Goal: Complete application form

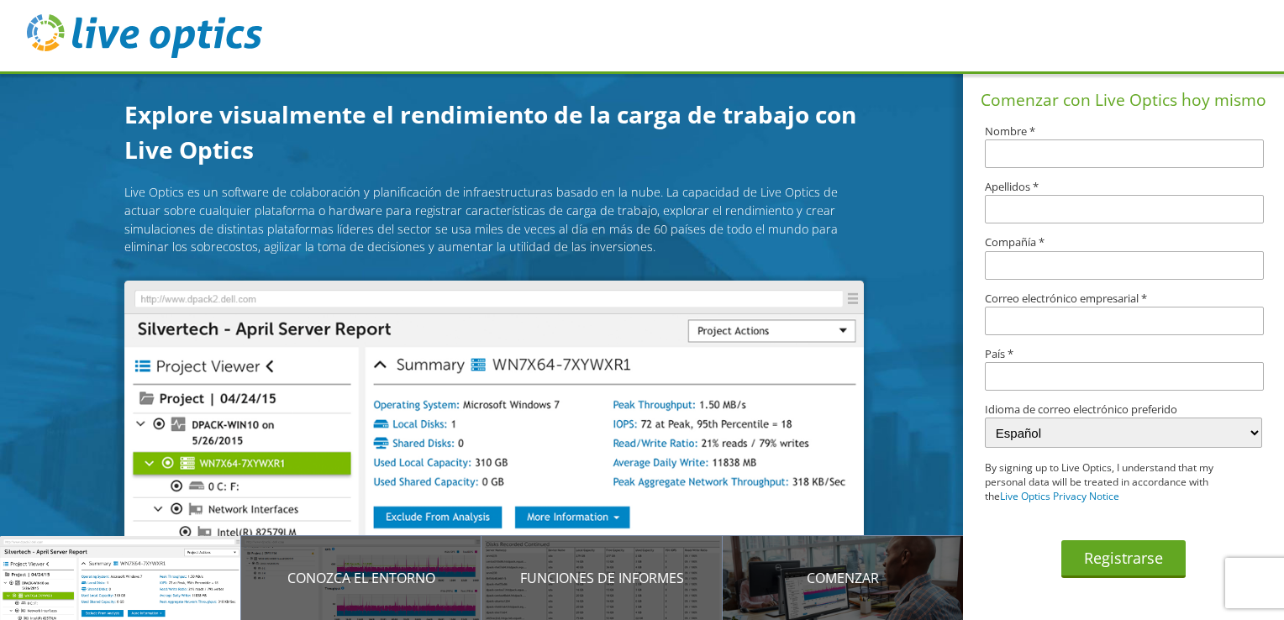
click at [1012, 144] on input "text" at bounding box center [1124, 153] width 278 height 29
type input "[PERSON_NAME]"
type input "GRUPO RAF de [GEOGRAPHIC_DATA]"
type input "[PERSON_NAME][EMAIL_ADDRESS][PERSON_NAME][DOMAIN_NAME]"
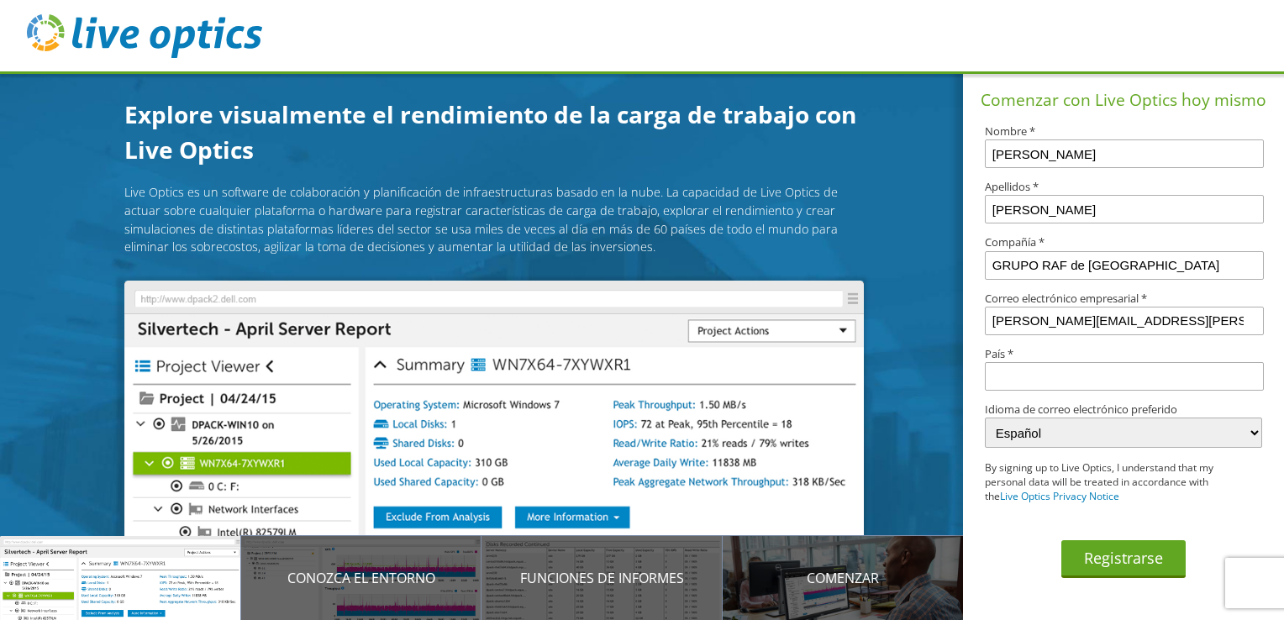
type input "[GEOGRAPHIC_DATA]"
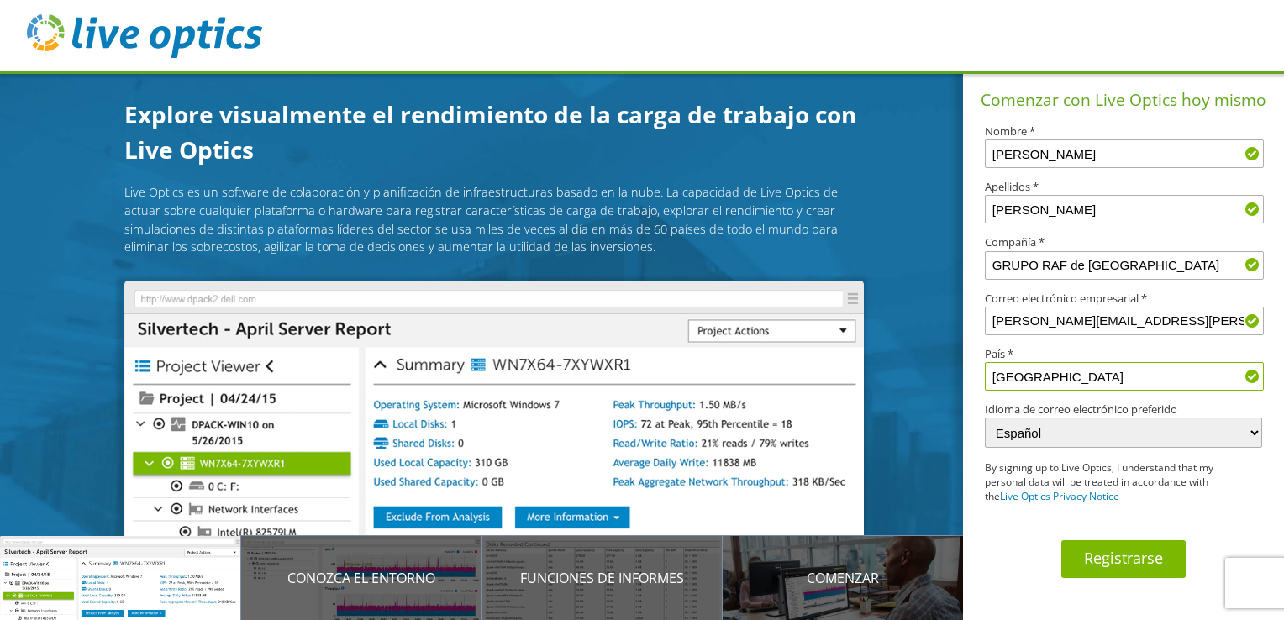
click at [1144, 564] on button "Registrarse" at bounding box center [1123, 559] width 124 height 38
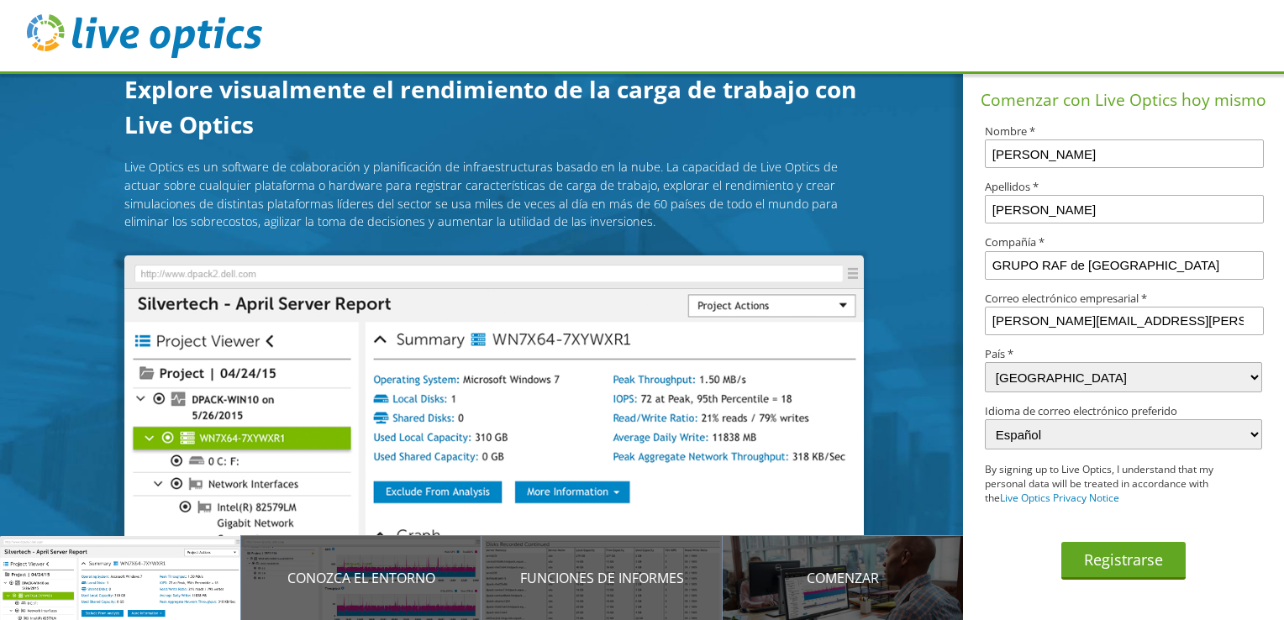
select select "89"
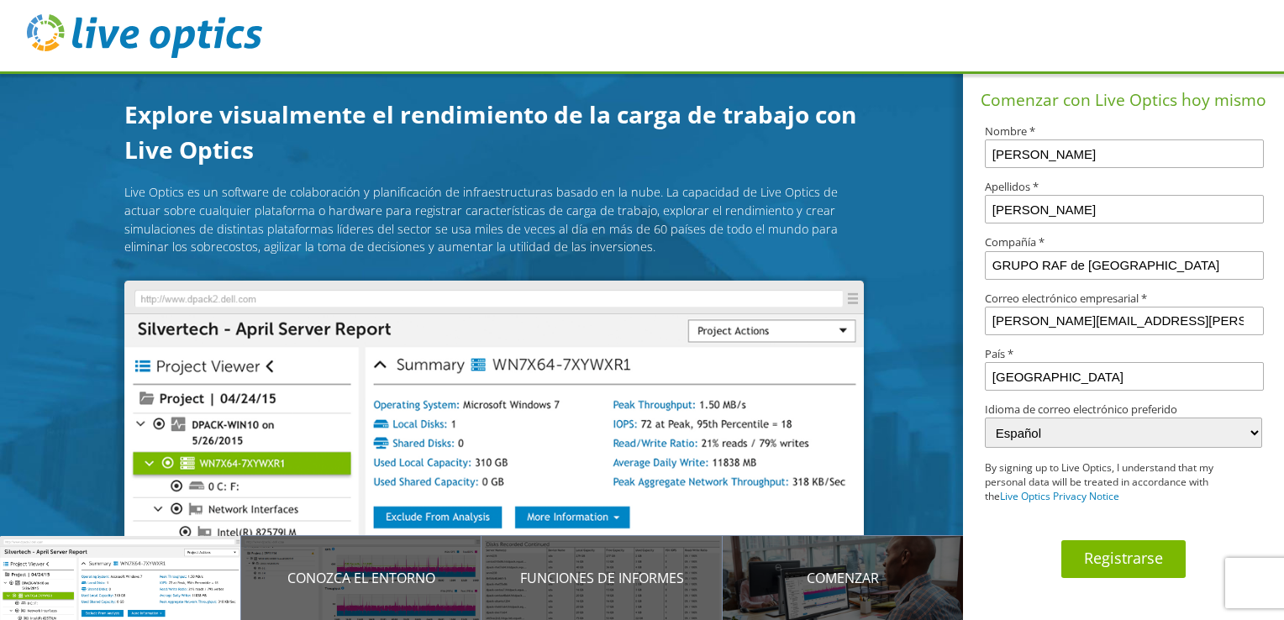
click at [1154, 560] on button "Registrarse" at bounding box center [1123, 559] width 124 height 38
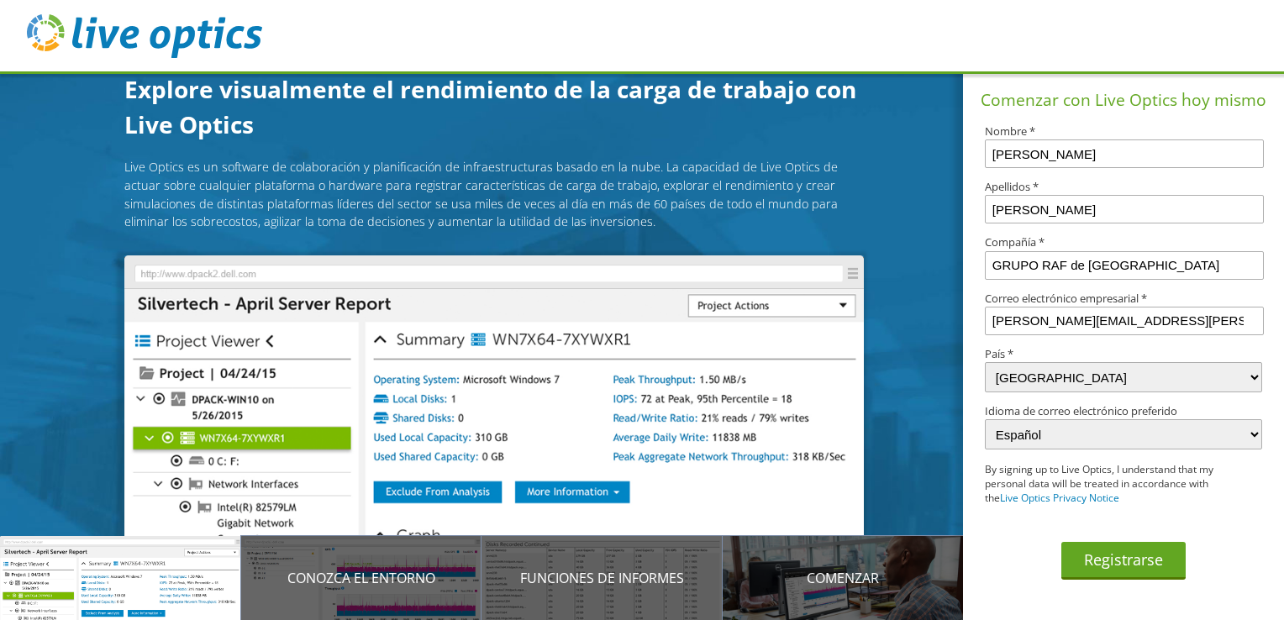
select select "89"
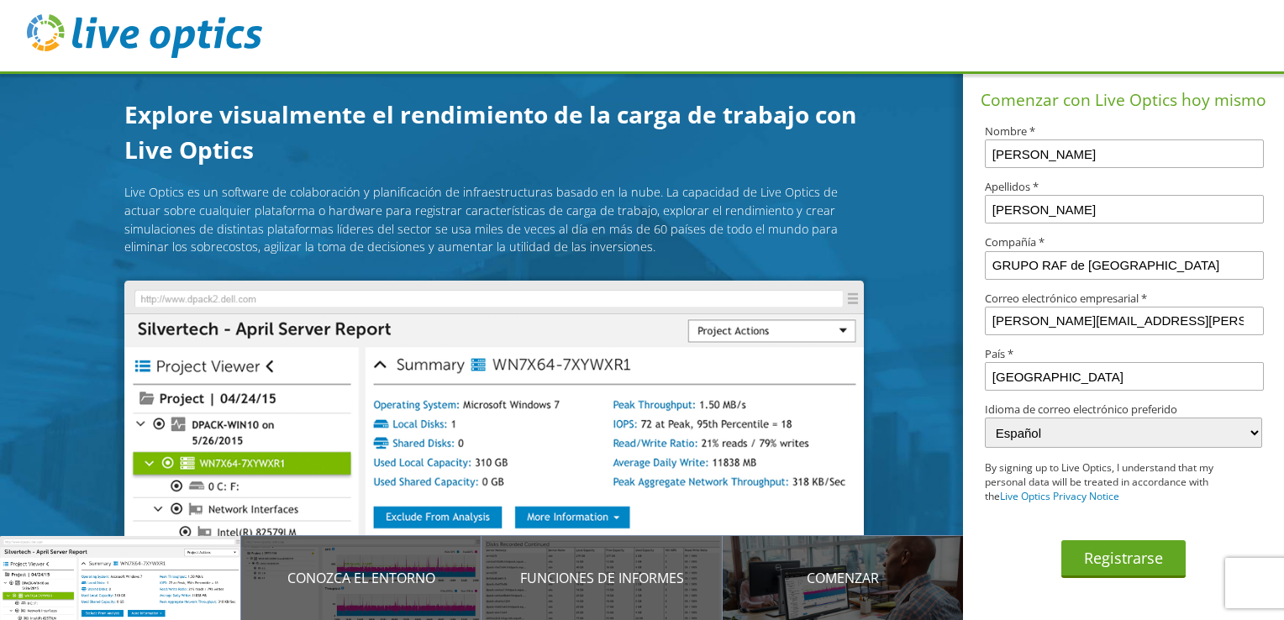
click at [309, 288] on img at bounding box center [493, 468] width 739 height 375
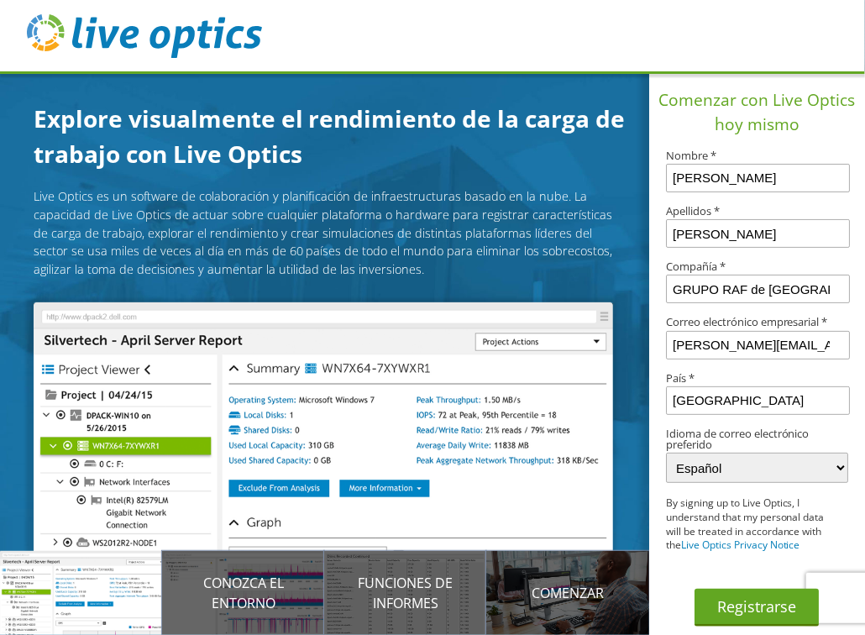
click at [826, 592] on div "Registrarse" at bounding box center [757, 596] width 182 height 60
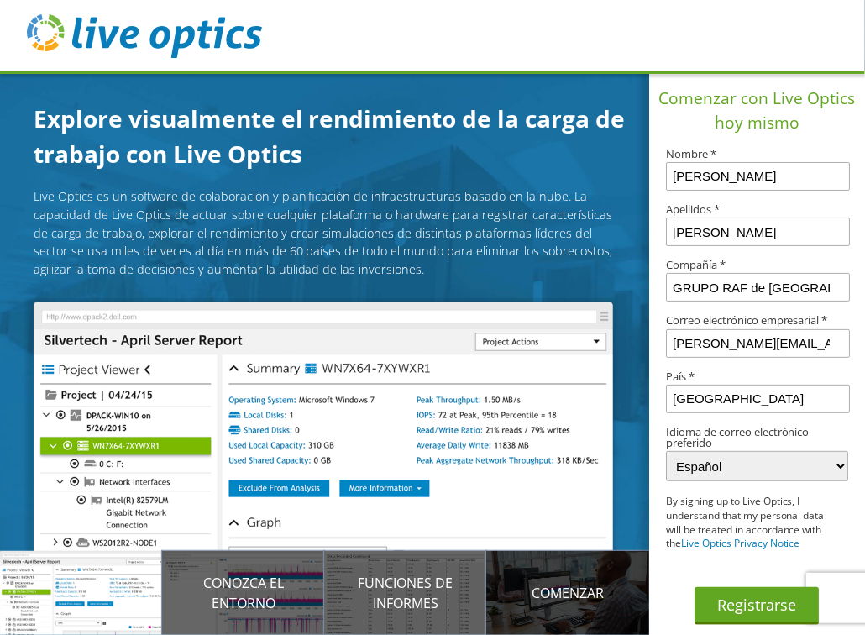
click at [565, 591] on p "Comenzar" at bounding box center [567, 593] width 162 height 20
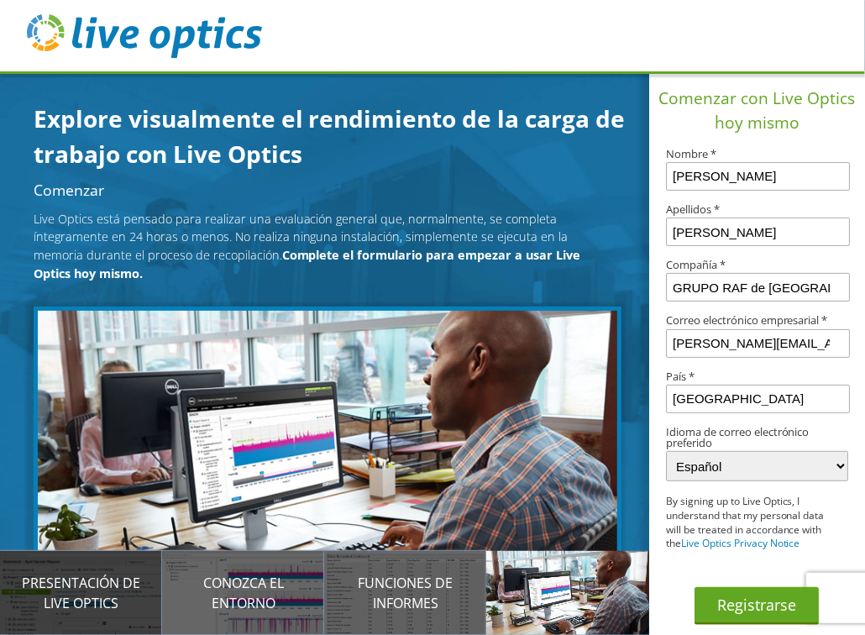
click at [114, 592] on p "Presentación de Live Optics" at bounding box center [81, 593] width 162 height 40
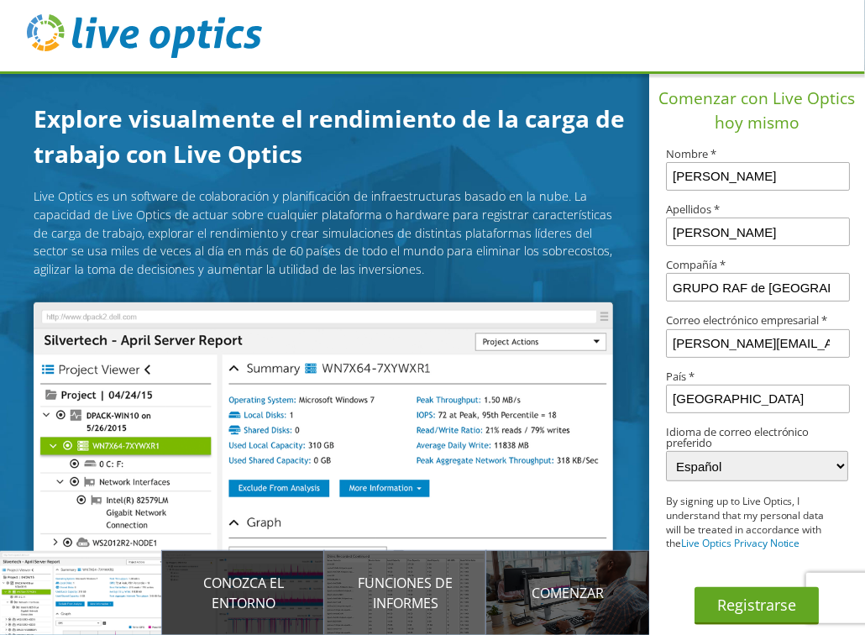
click at [288, 595] on p "Conozca el entorno" at bounding box center [243, 593] width 162 height 40
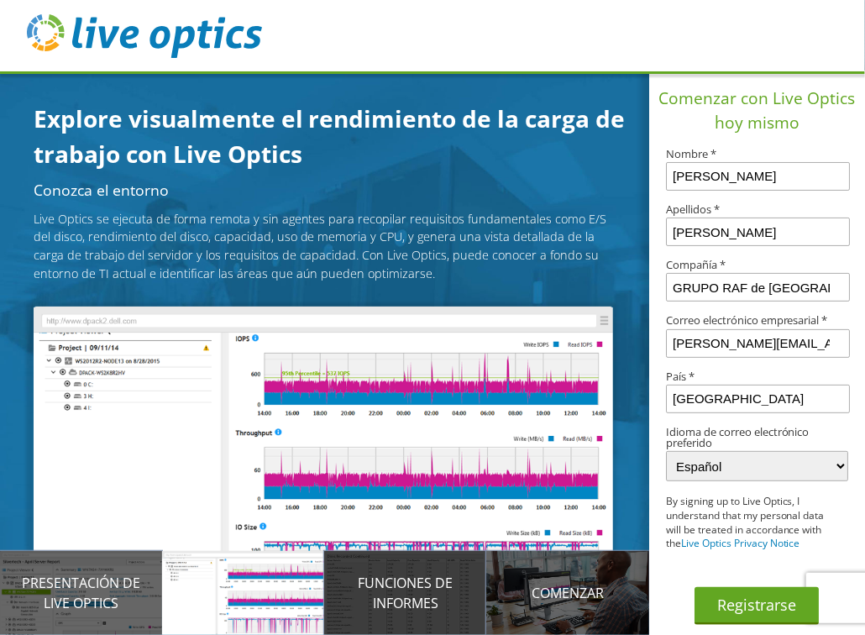
click at [423, 594] on p "Funciones de informes" at bounding box center [405, 593] width 162 height 40
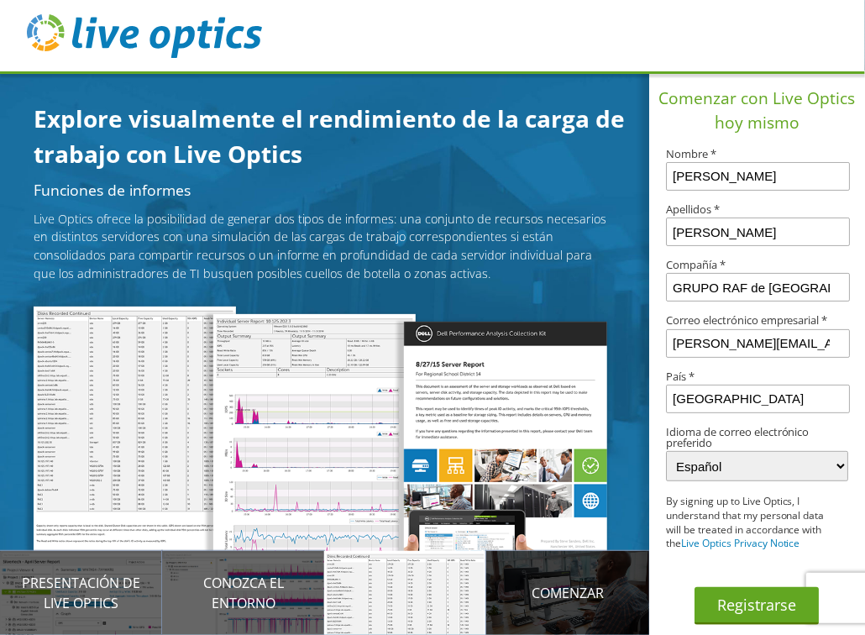
click at [577, 592] on p "Comenzar" at bounding box center [567, 593] width 162 height 20
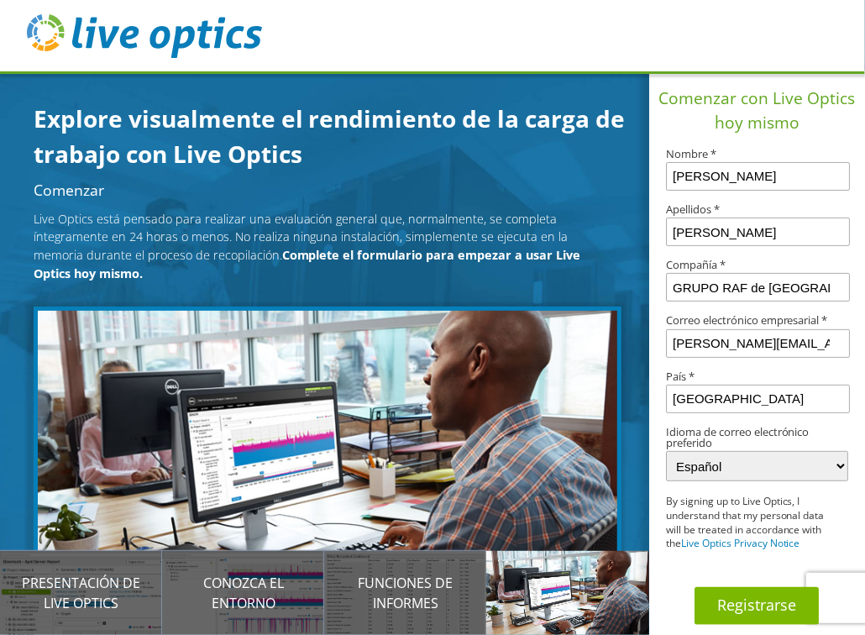
click at [762, 597] on button "Registrarse" at bounding box center [757, 606] width 124 height 38
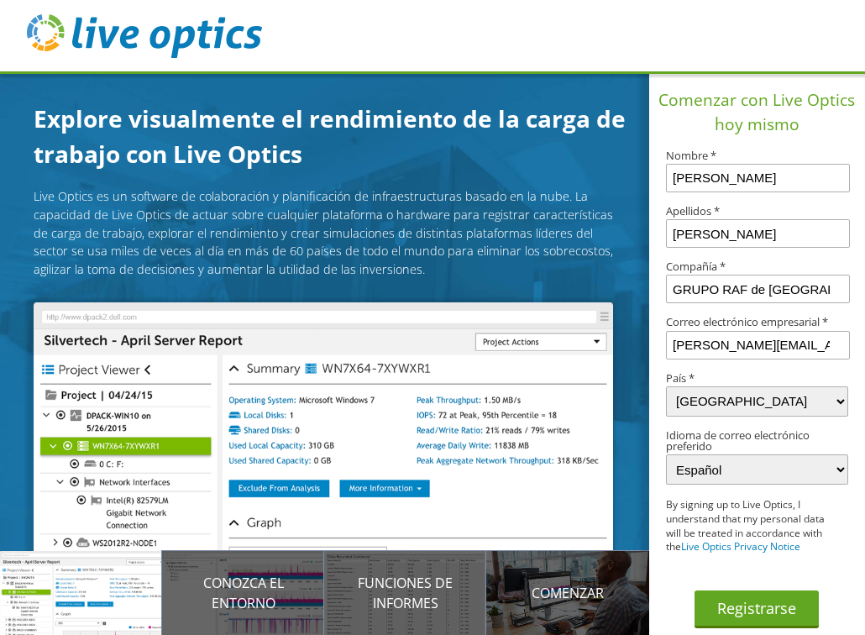
select select "89"
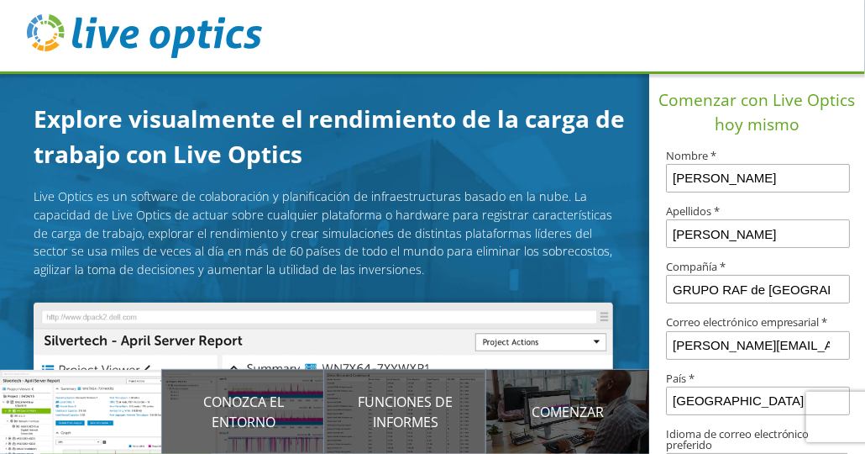
scroll to position [197, 0]
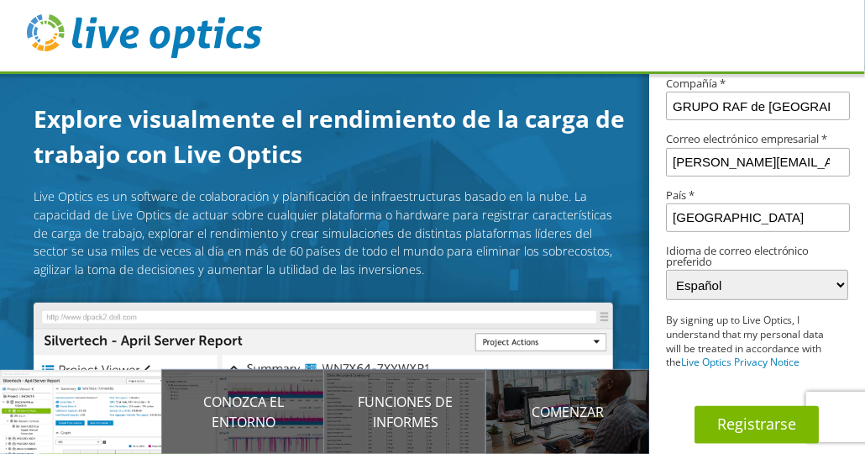
click at [767, 423] on button "Registrarse" at bounding box center [757, 425] width 124 height 38
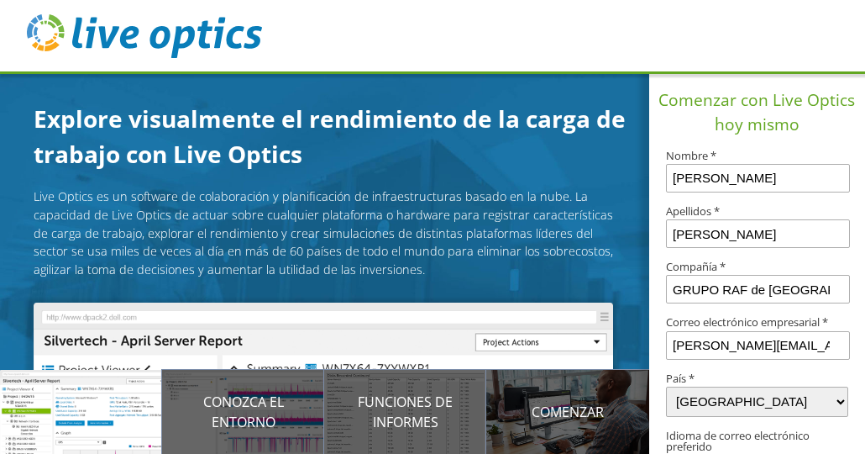
select select "89"
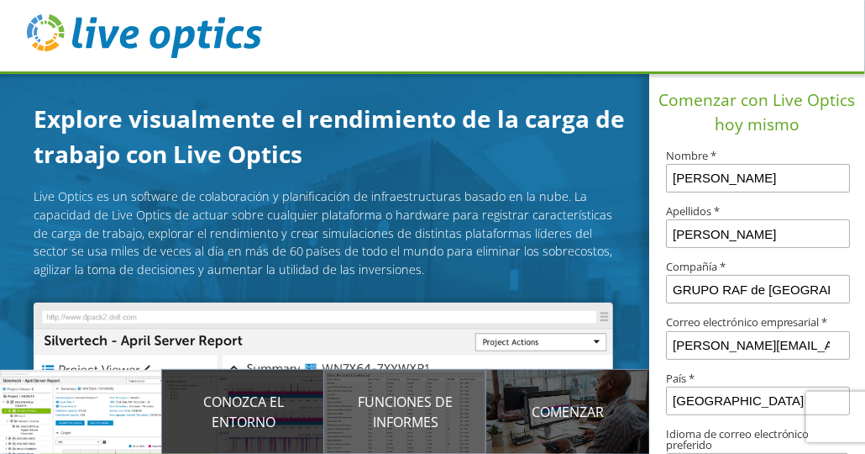
click at [235, 409] on p "Conozca el entorno" at bounding box center [243, 412] width 162 height 40
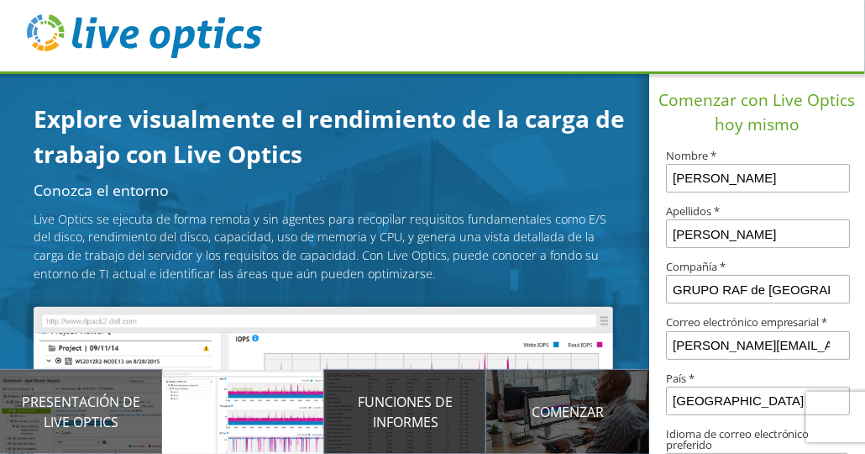
click at [423, 423] on p "Funciones de informes" at bounding box center [405, 412] width 162 height 40
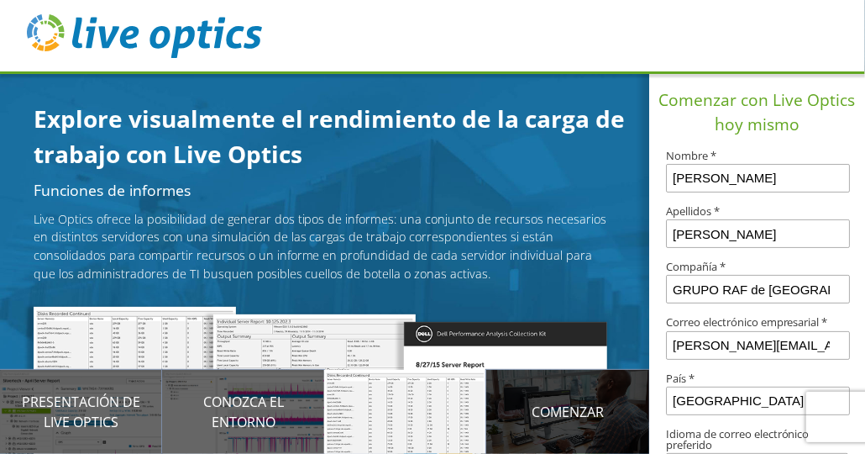
click at [584, 431] on div "Comenzar" at bounding box center [567, 412] width 162 height 84
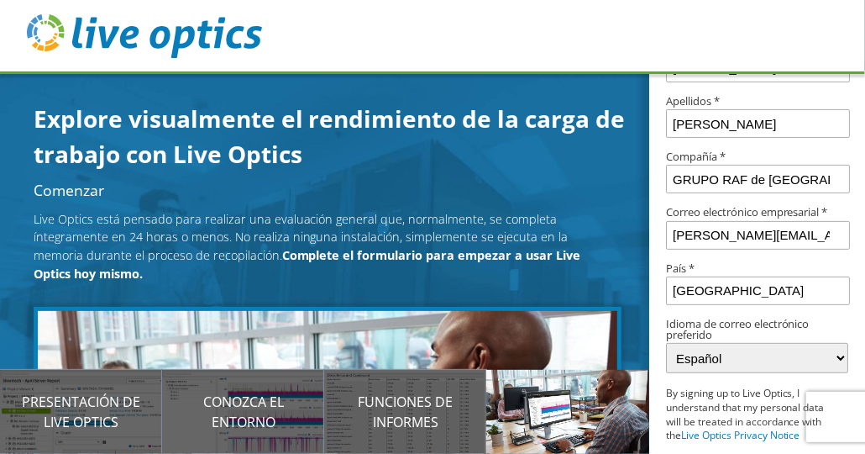
scroll to position [197, 0]
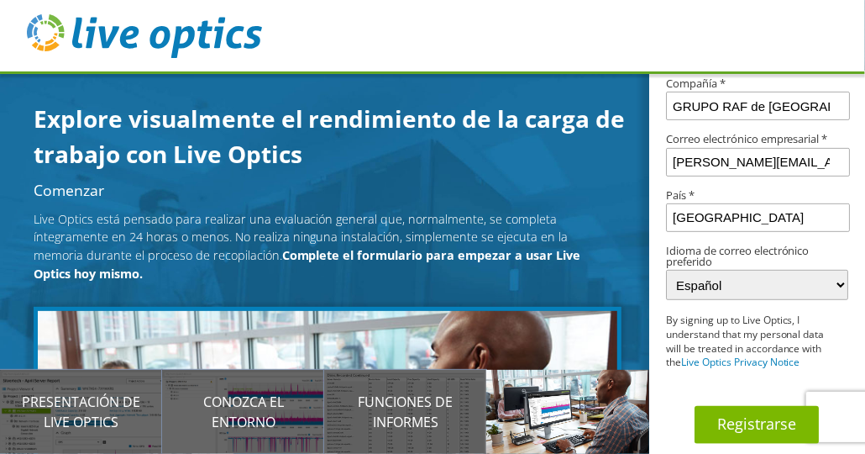
click at [779, 419] on button "Registrarse" at bounding box center [757, 425] width 124 height 38
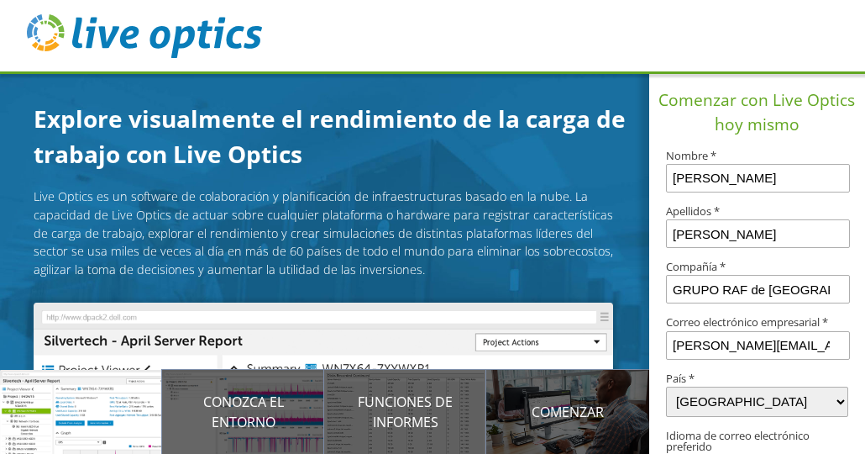
select select "89"
click at [89, 428] on p "Presentación de Live Optics" at bounding box center [81, 412] width 162 height 40
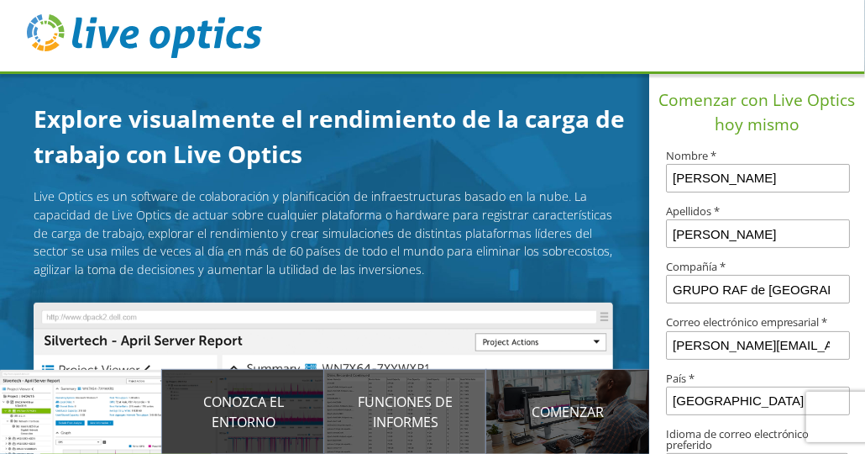
click at [222, 417] on p "Conozca el entorno" at bounding box center [243, 412] width 162 height 40
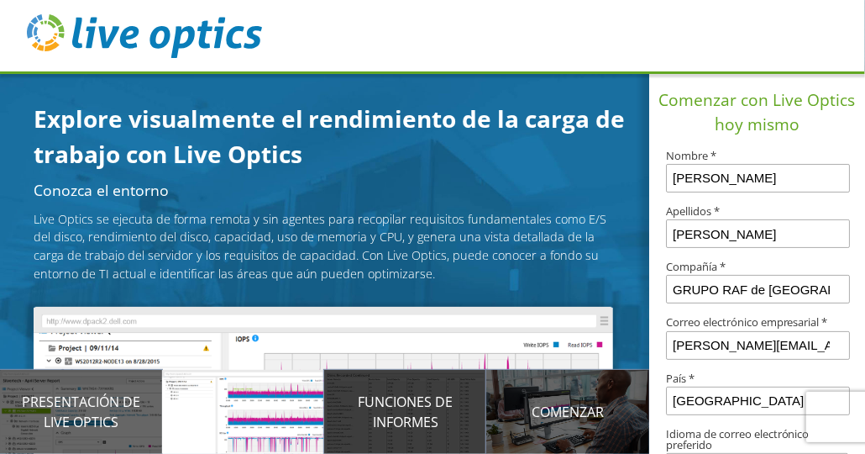
click at [393, 428] on p "Funciones de informes" at bounding box center [405, 412] width 162 height 40
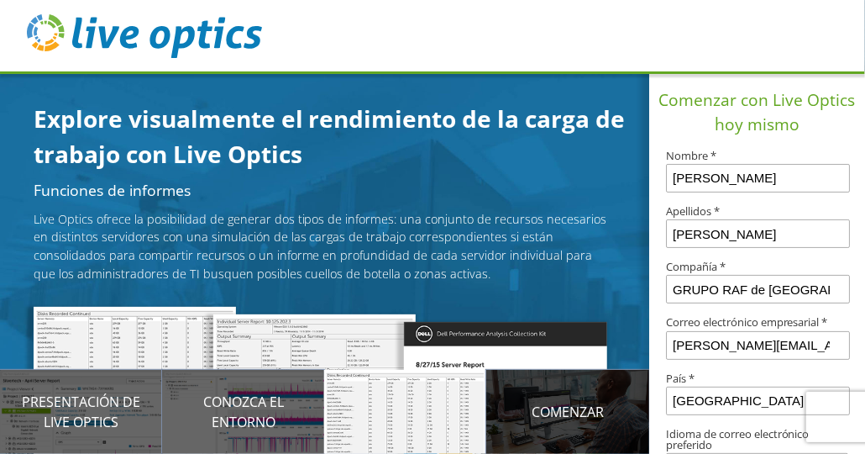
click at [567, 423] on div "Comenzar" at bounding box center [567, 412] width 162 height 84
